Goal: Browse casually

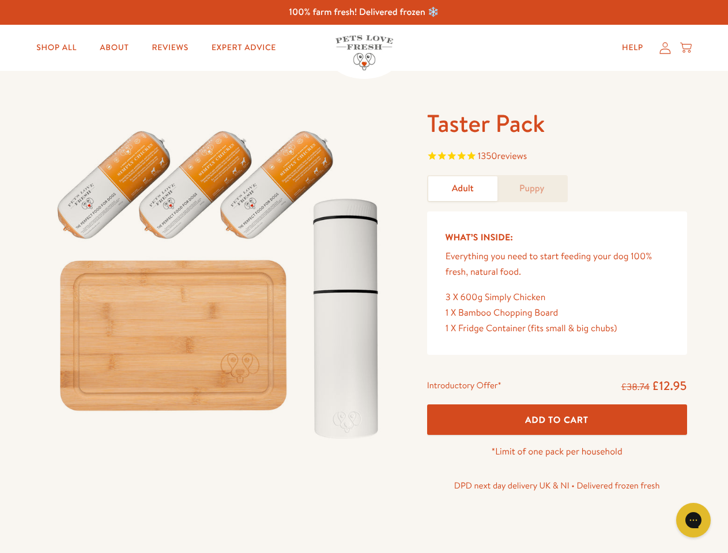
click at [364, 277] on img at bounding box center [220, 279] width 358 height 343
click at [557, 157] on span "1350 reviews" at bounding box center [557, 157] width 260 height 17
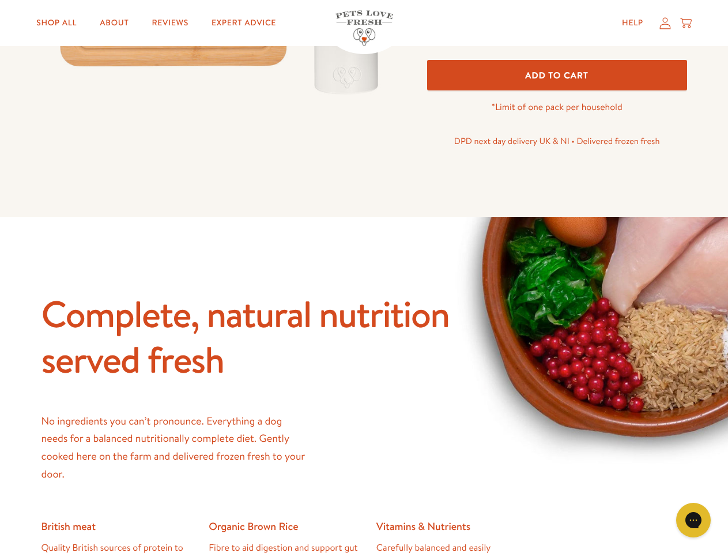
click at [693, 520] on icon "Gorgias live chat" at bounding box center [692, 520] width 11 height 11
